Goal: Task Accomplishment & Management: Complete application form

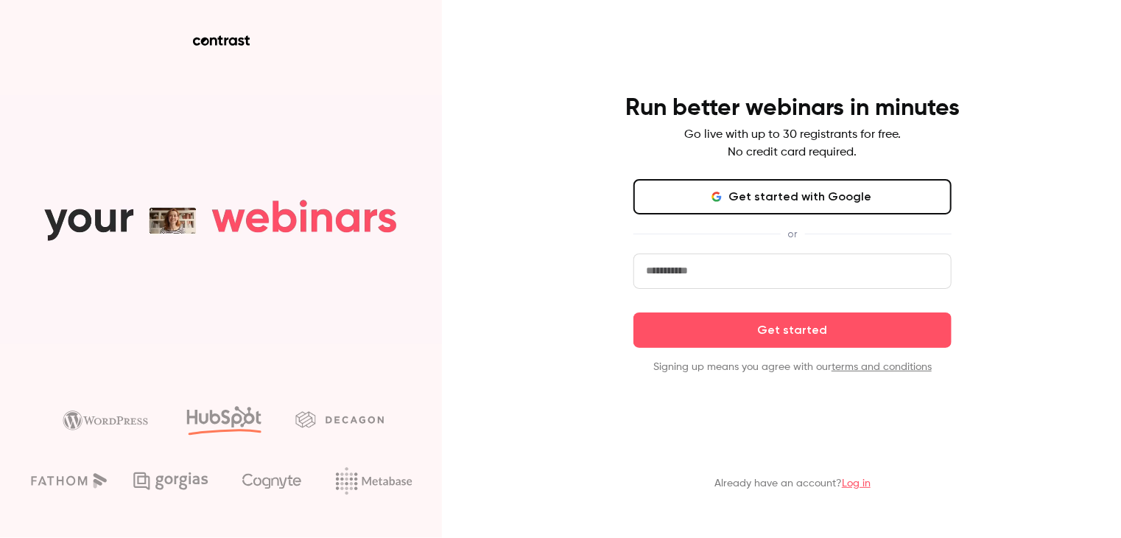
click at [740, 259] on input "email" at bounding box center [792, 270] width 318 height 35
type input "**********"
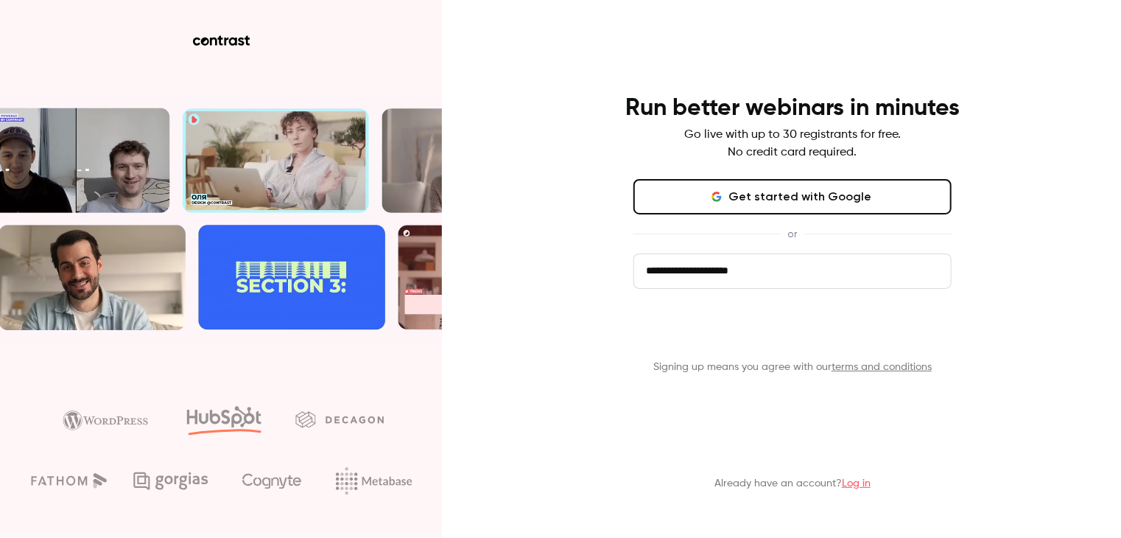
click at [753, 336] on button "Get started" at bounding box center [792, 329] width 318 height 35
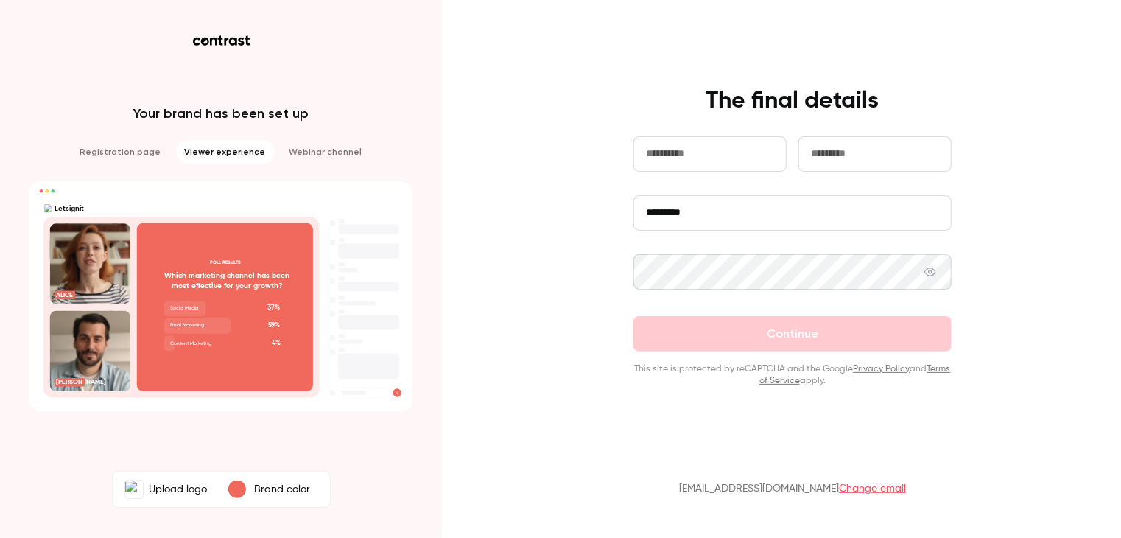
click at [735, 139] on input "text" at bounding box center [709, 153] width 153 height 35
type input "****"
click at [825, 162] on input "text" at bounding box center [874, 153] width 153 height 35
type input "*******"
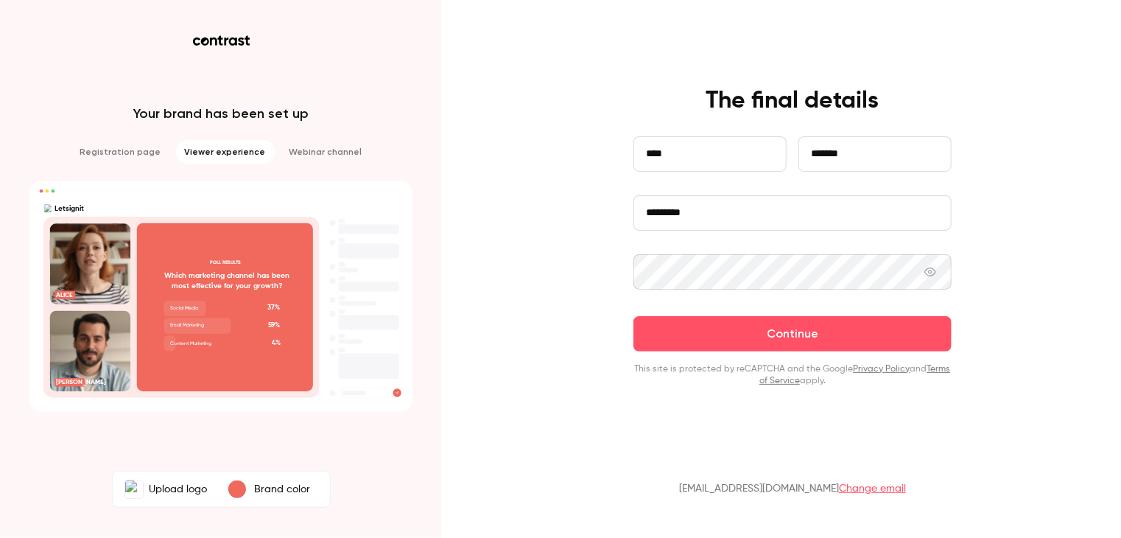
click at [633, 316] on button "Continue" at bounding box center [792, 333] width 318 height 35
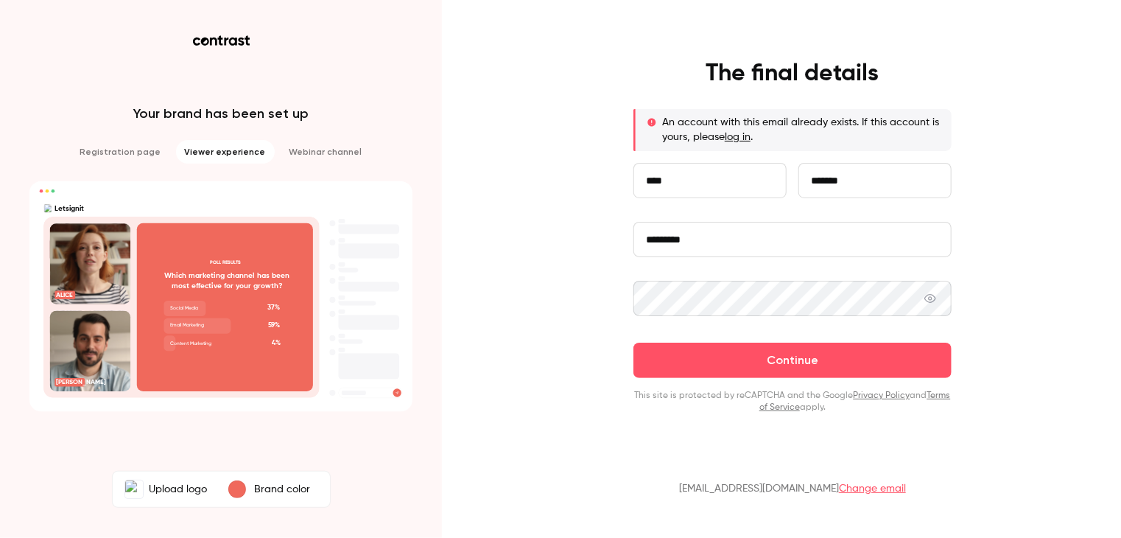
click at [737, 136] on link "log in" at bounding box center [738, 137] width 26 height 10
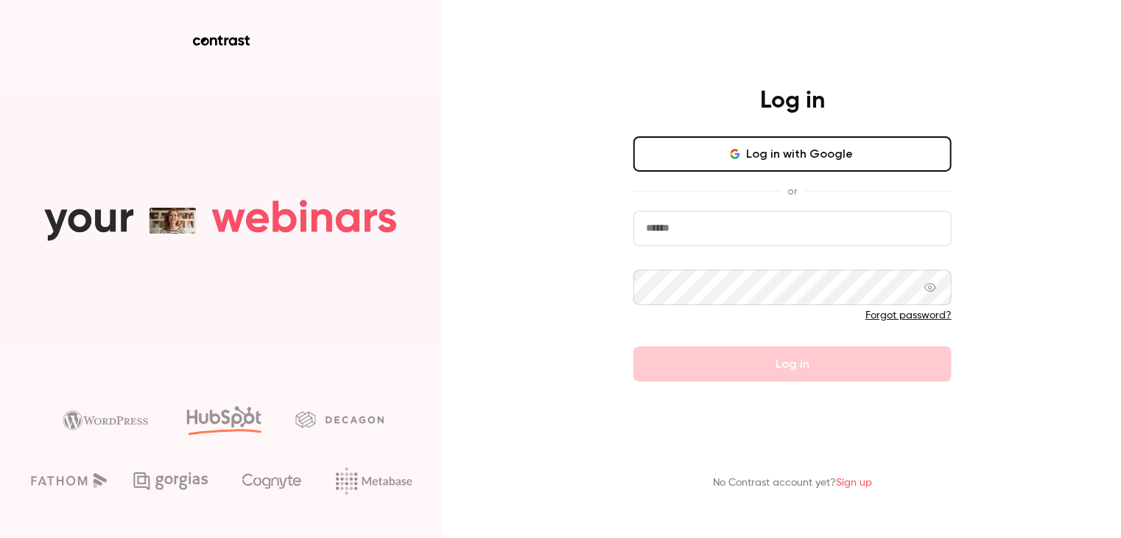
click at [733, 236] on input "email" at bounding box center [792, 228] width 318 height 35
type input "**********"
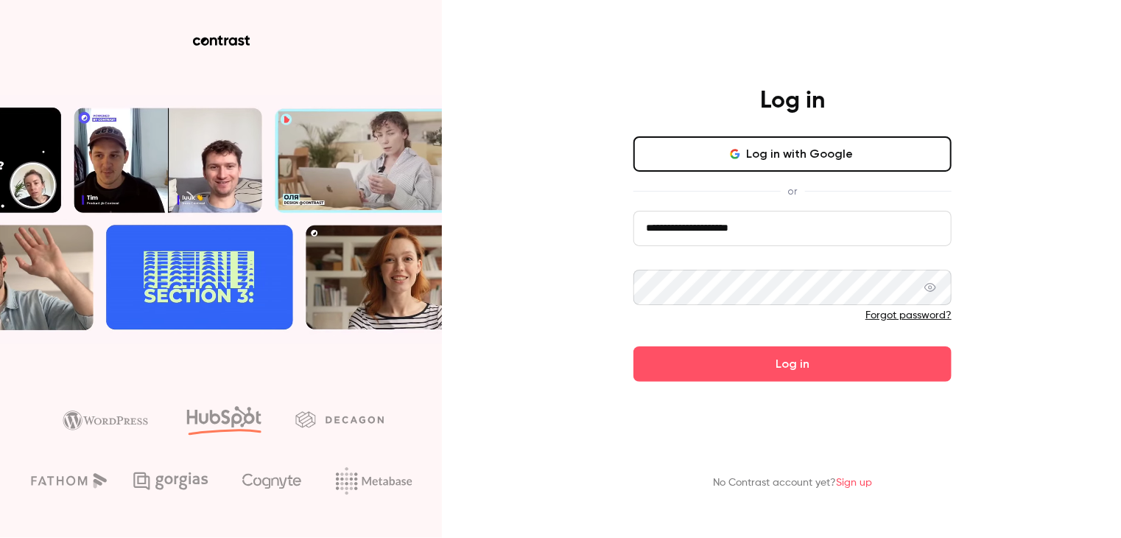
click at [633, 346] on button "Log in" at bounding box center [792, 363] width 318 height 35
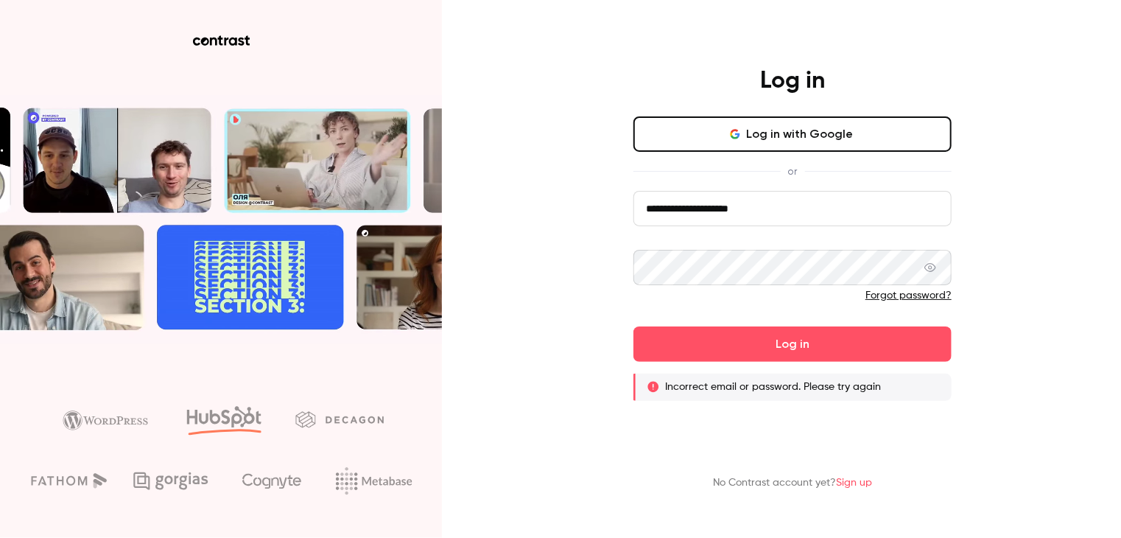
click at [633, 326] on button "Log in" at bounding box center [792, 343] width 318 height 35
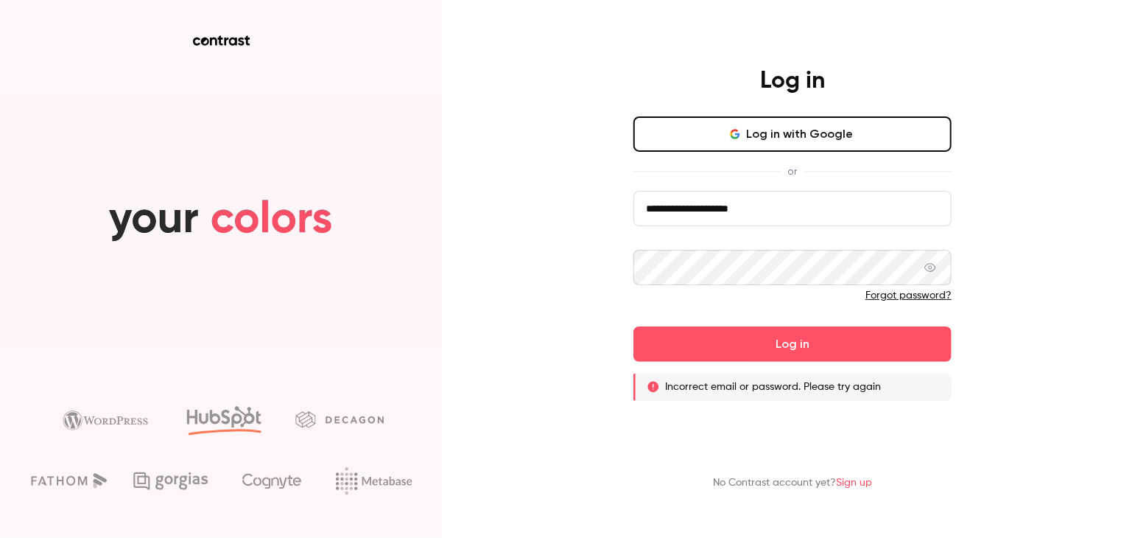
click at [929, 266] on icon at bounding box center [930, 267] width 12 height 9
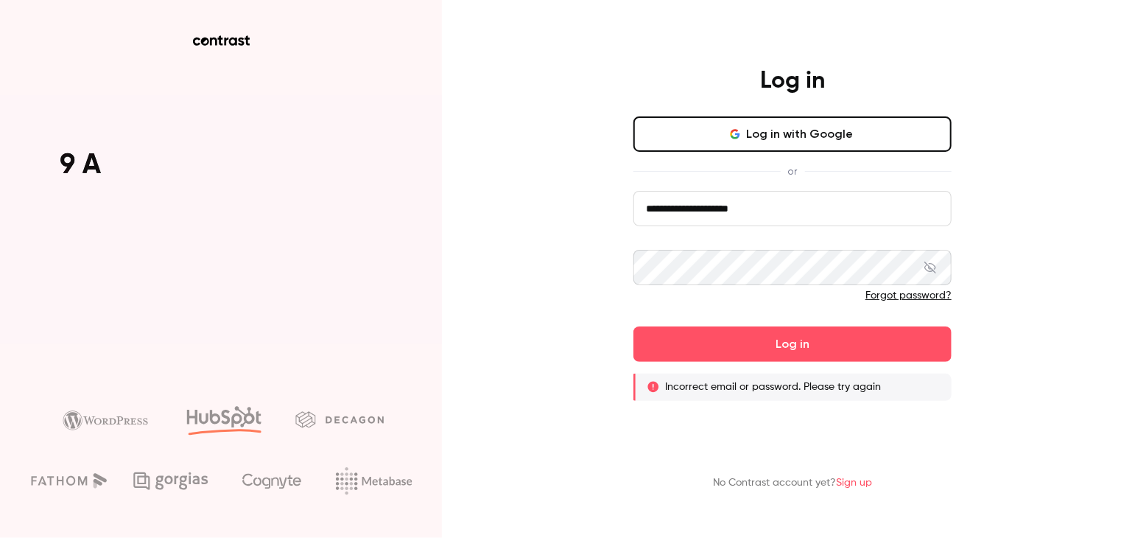
click at [929, 266] on icon at bounding box center [930, 267] width 12 height 12
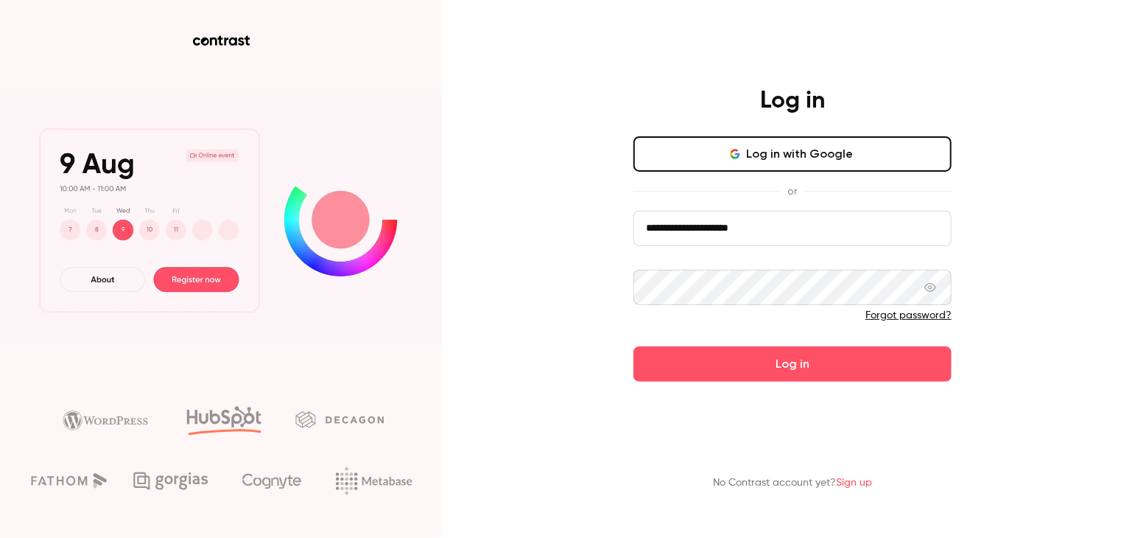
click at [633, 346] on button "Log in" at bounding box center [792, 363] width 318 height 35
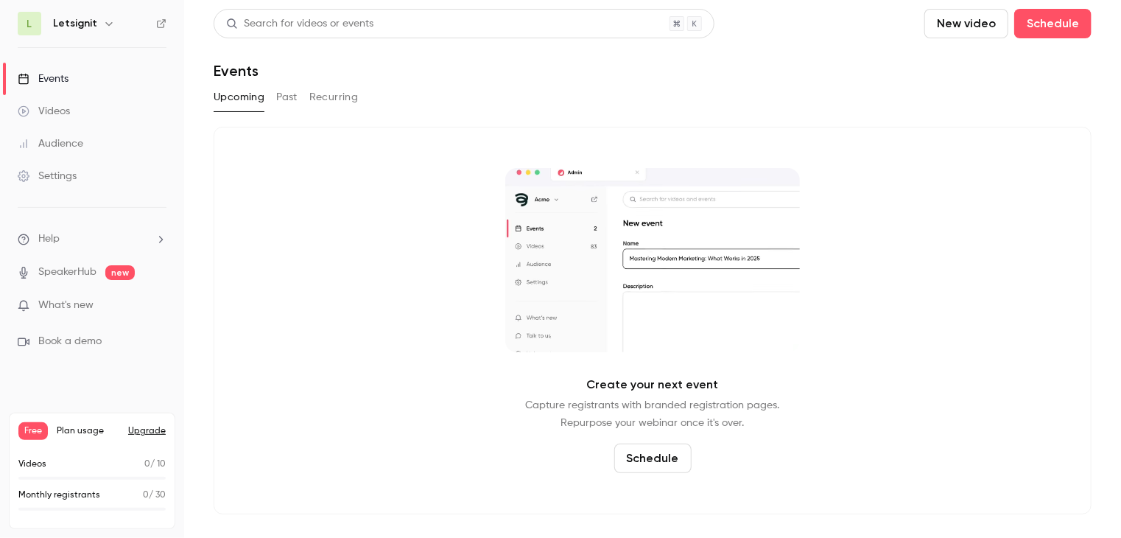
click at [949, 32] on button "New video" at bounding box center [966, 23] width 84 height 29
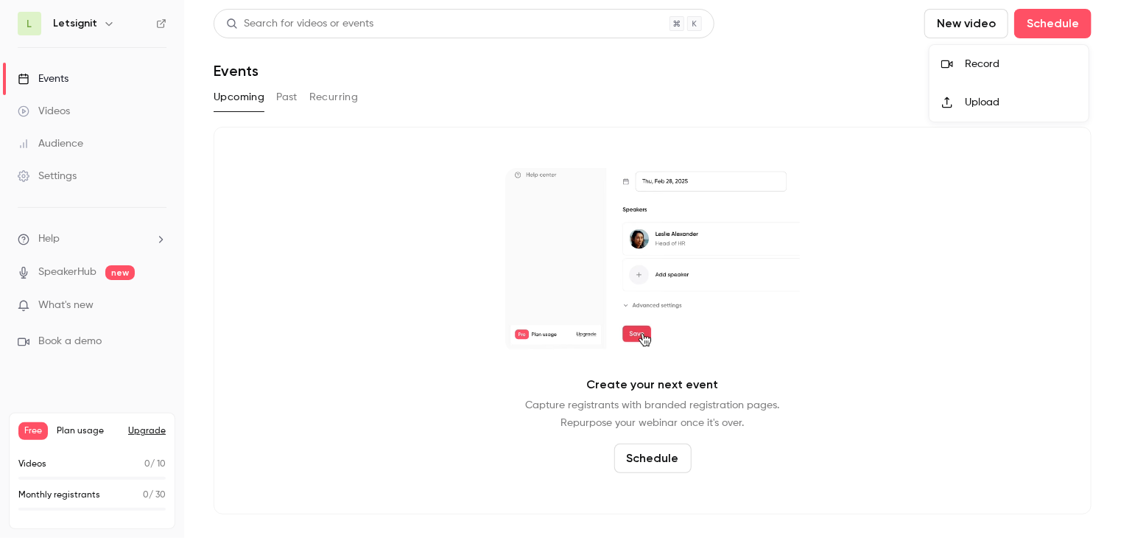
click at [1074, 18] on div at bounding box center [560, 269] width 1121 height 538
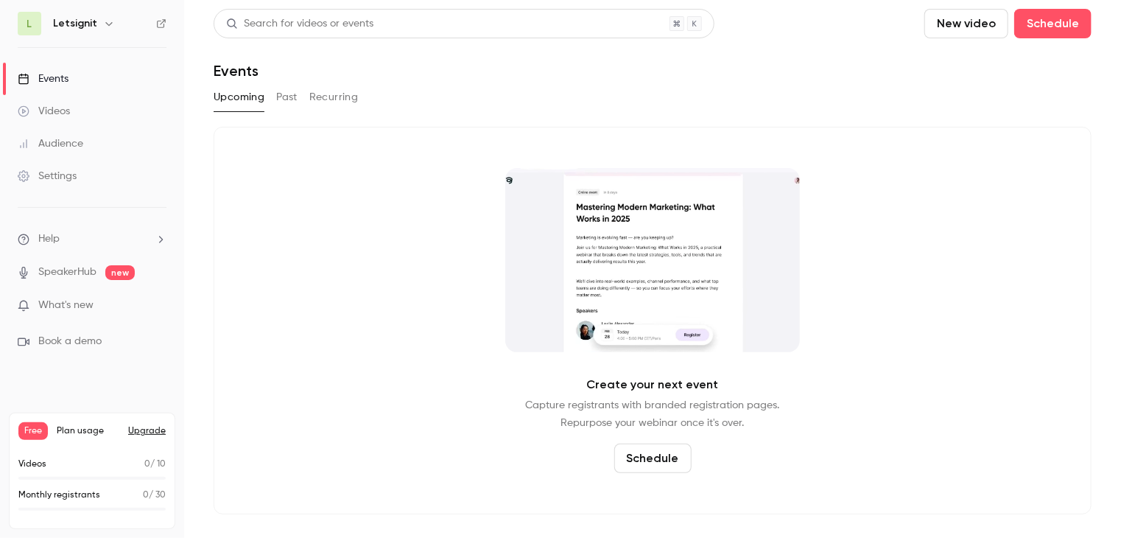
click at [1070, 21] on button "Schedule" at bounding box center [1052, 23] width 77 height 29
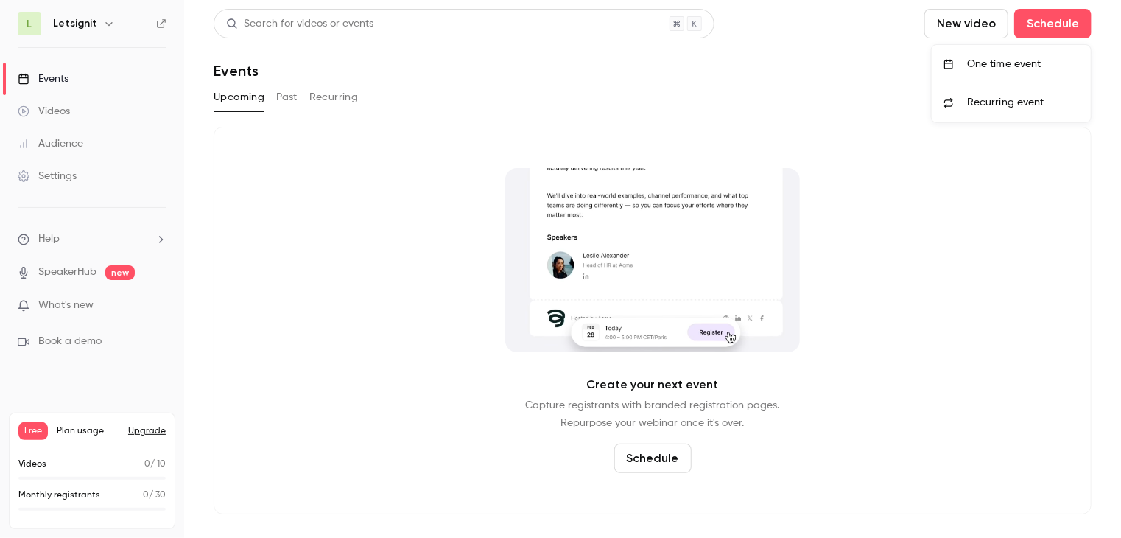
click at [1008, 74] on li "One time event" at bounding box center [1011, 64] width 159 height 38
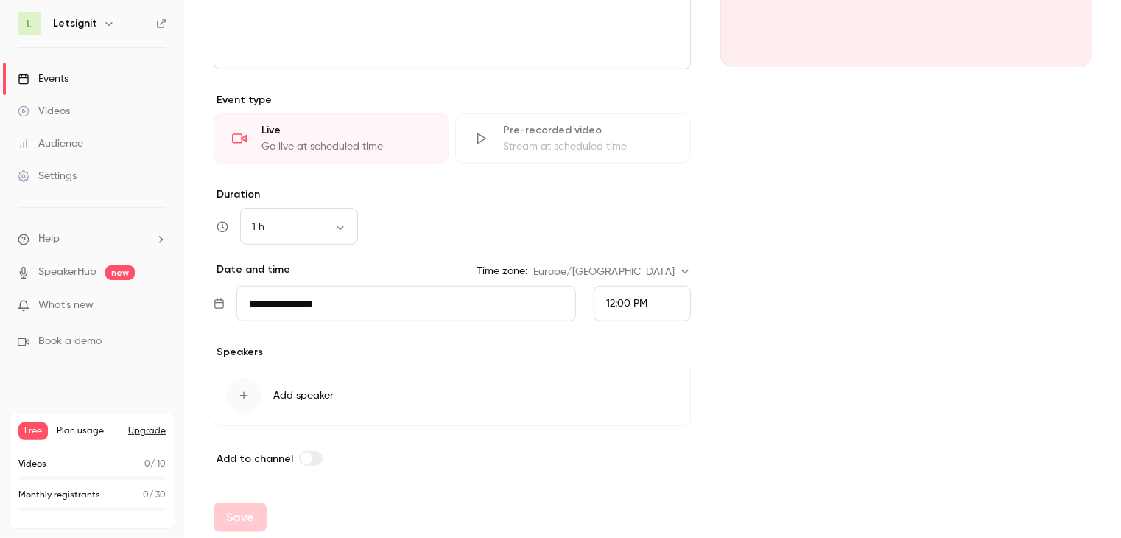
scroll to position [298, 0]
